Goal: Information Seeking & Learning: Find specific fact

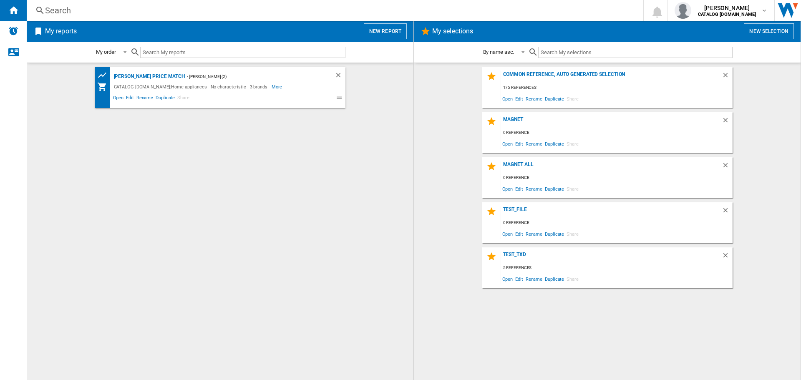
click at [106, 13] on div "Search" at bounding box center [333, 11] width 577 height 12
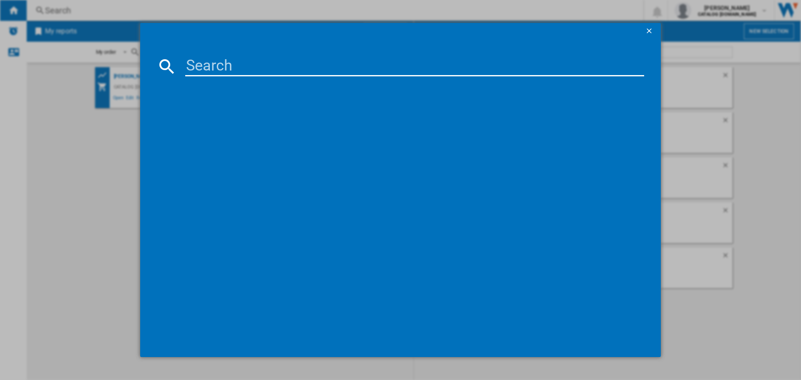
click at [207, 59] on input at bounding box center [414, 66] width 459 height 20
paste input "uq2svzLj"
type input "uq2svzLj"
drag, startPoint x: 260, startPoint y: 62, endPoint x: 157, endPoint y: 64, distance: 103.9
click at [169, 62] on div "uq2svzLj" at bounding box center [400, 66] width 487 height 20
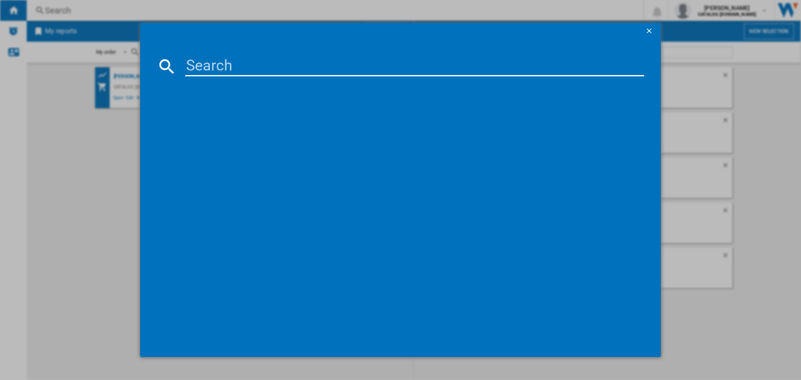
paste input "LWR7185M4B"
drag, startPoint x: 325, startPoint y: 69, endPoint x: 122, endPoint y: 58, distance: 203.1
click at [126, 58] on div "LWR7185M4B references (1) AEG LWR7185M4B WHITE" at bounding box center [400, 190] width 801 height 380
paste input "75M2B"
type input "LWR7175M2B"
